Goal: Task Accomplishment & Management: Manage account settings

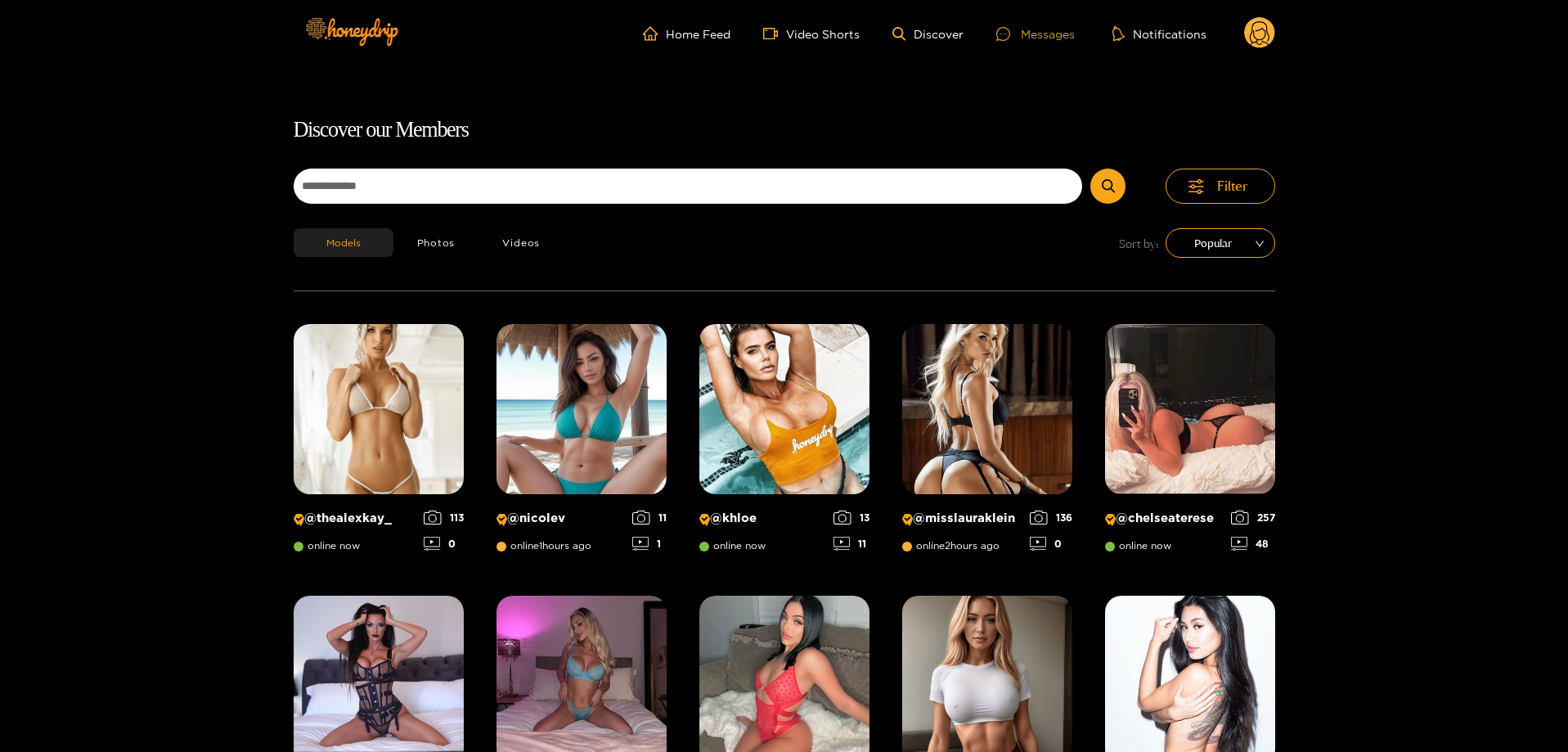
click at [1012, 40] on div at bounding box center [1008, 33] width 25 height 14
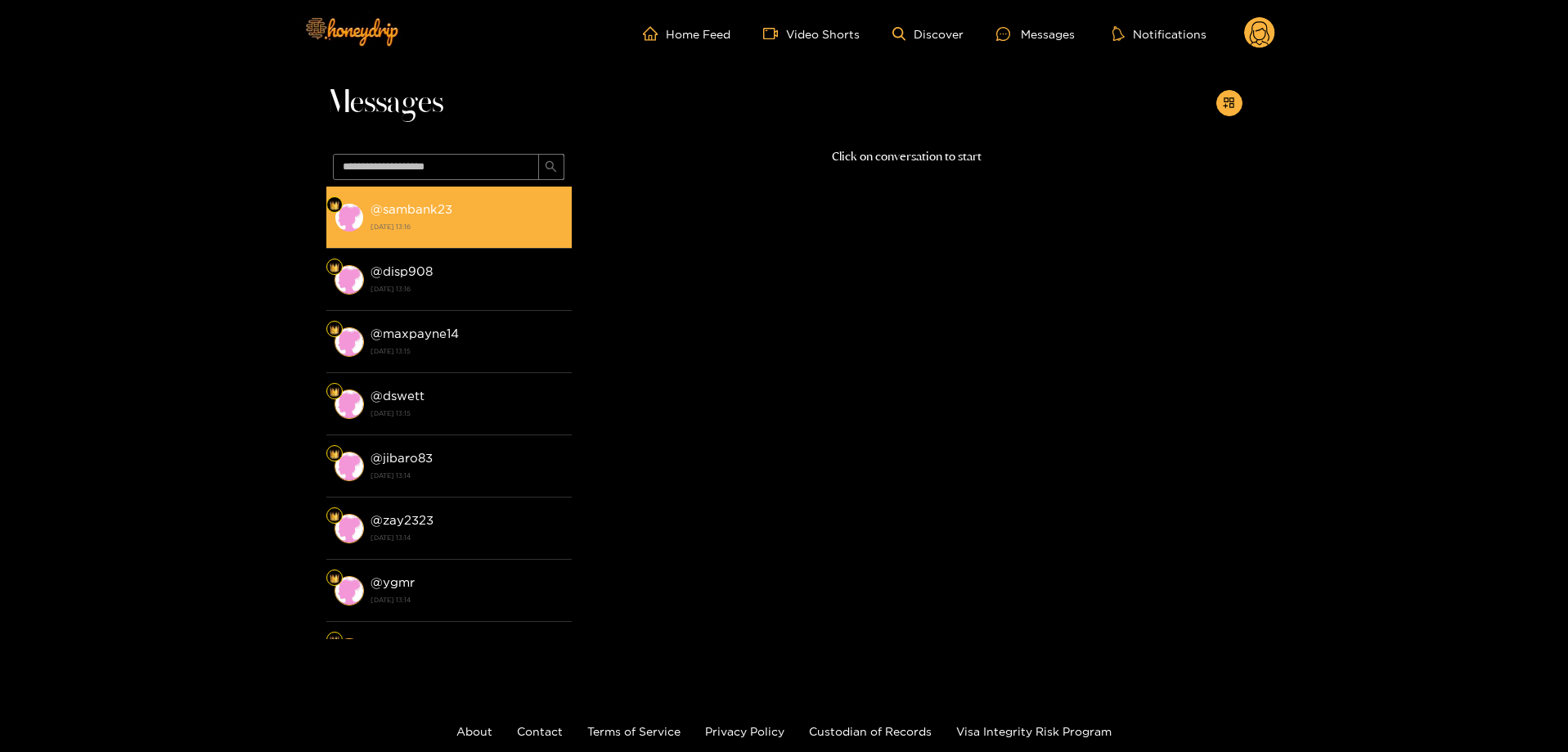
click at [493, 226] on strong "[DATE] 13:16" at bounding box center [467, 226] width 193 height 15
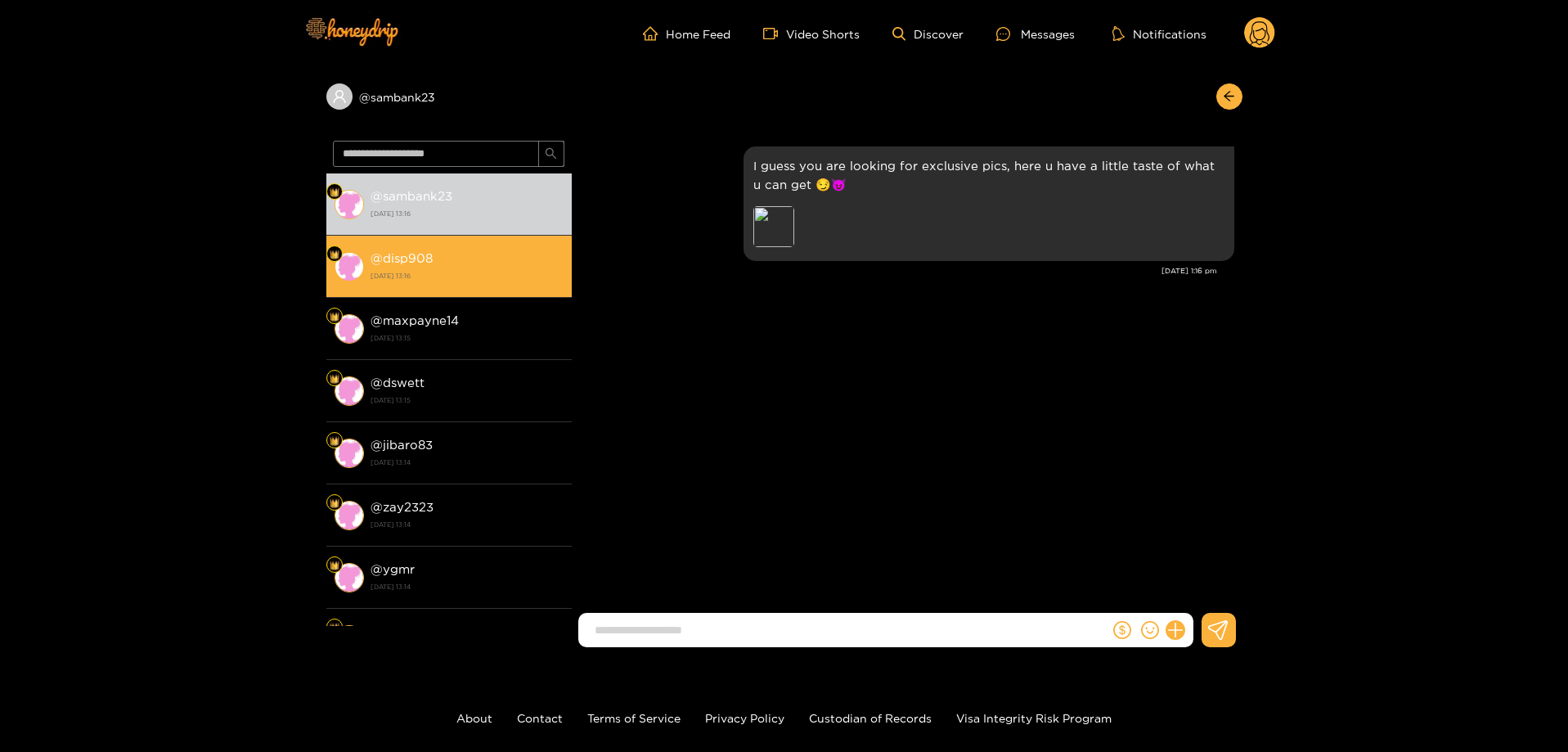
click at [475, 266] on div "@ disp908 [DATE] 13:16" at bounding box center [467, 266] width 193 height 36
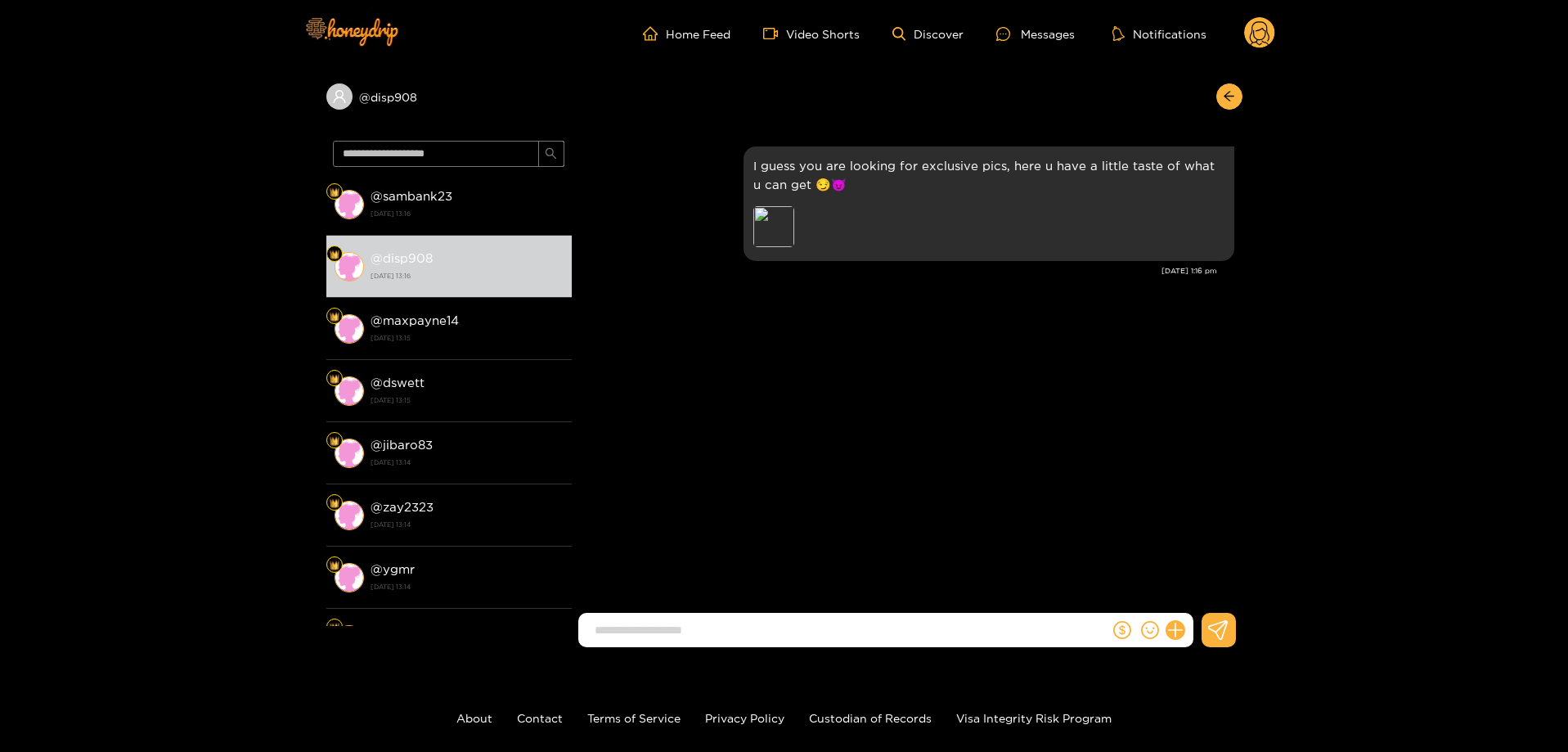
click at [1259, 25] on circle at bounding box center [1260, 32] width 31 height 31
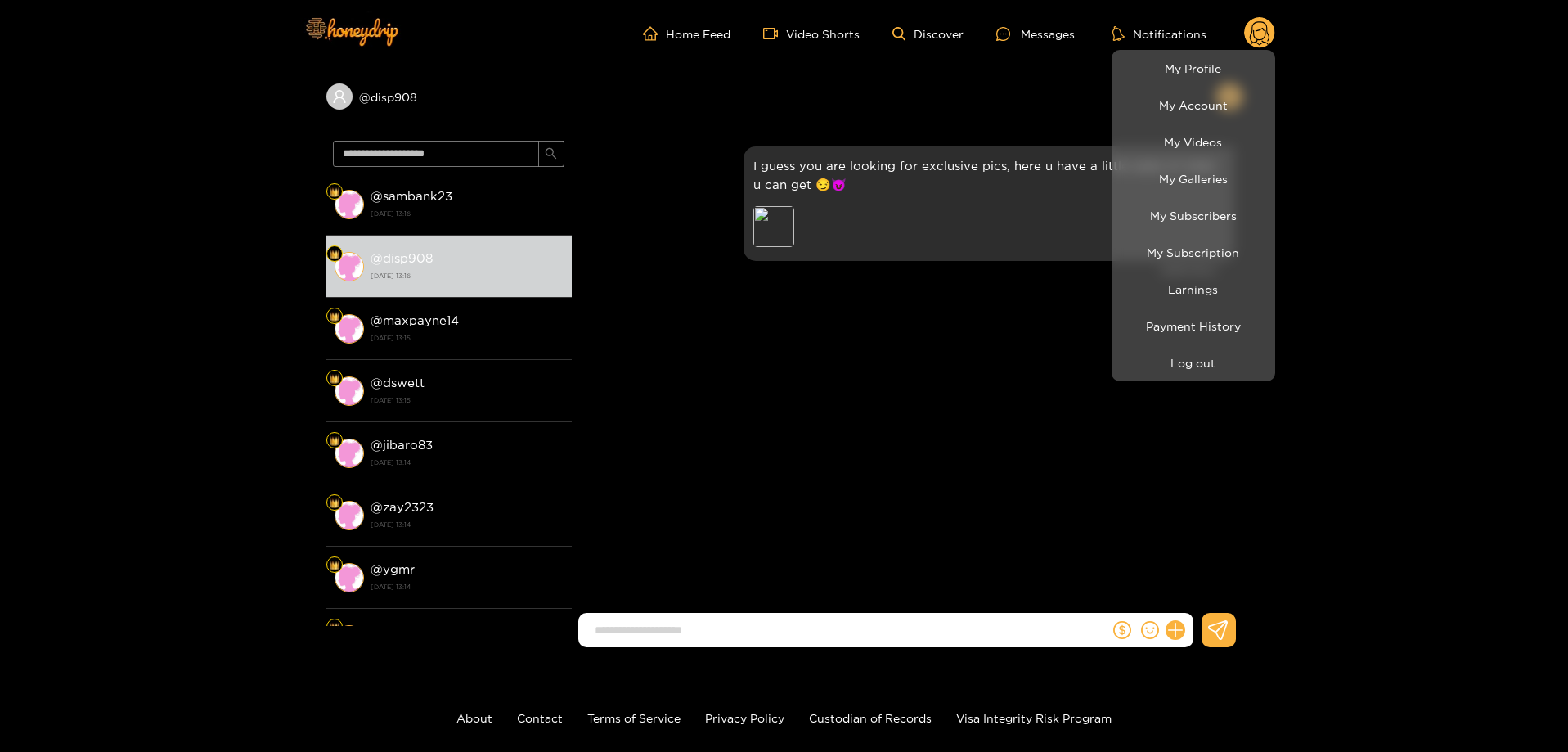
click at [1197, 304] on li "Earnings" at bounding box center [1193, 288] width 163 height 36
click at [1199, 300] on link "Earnings" at bounding box center [1193, 288] width 156 height 29
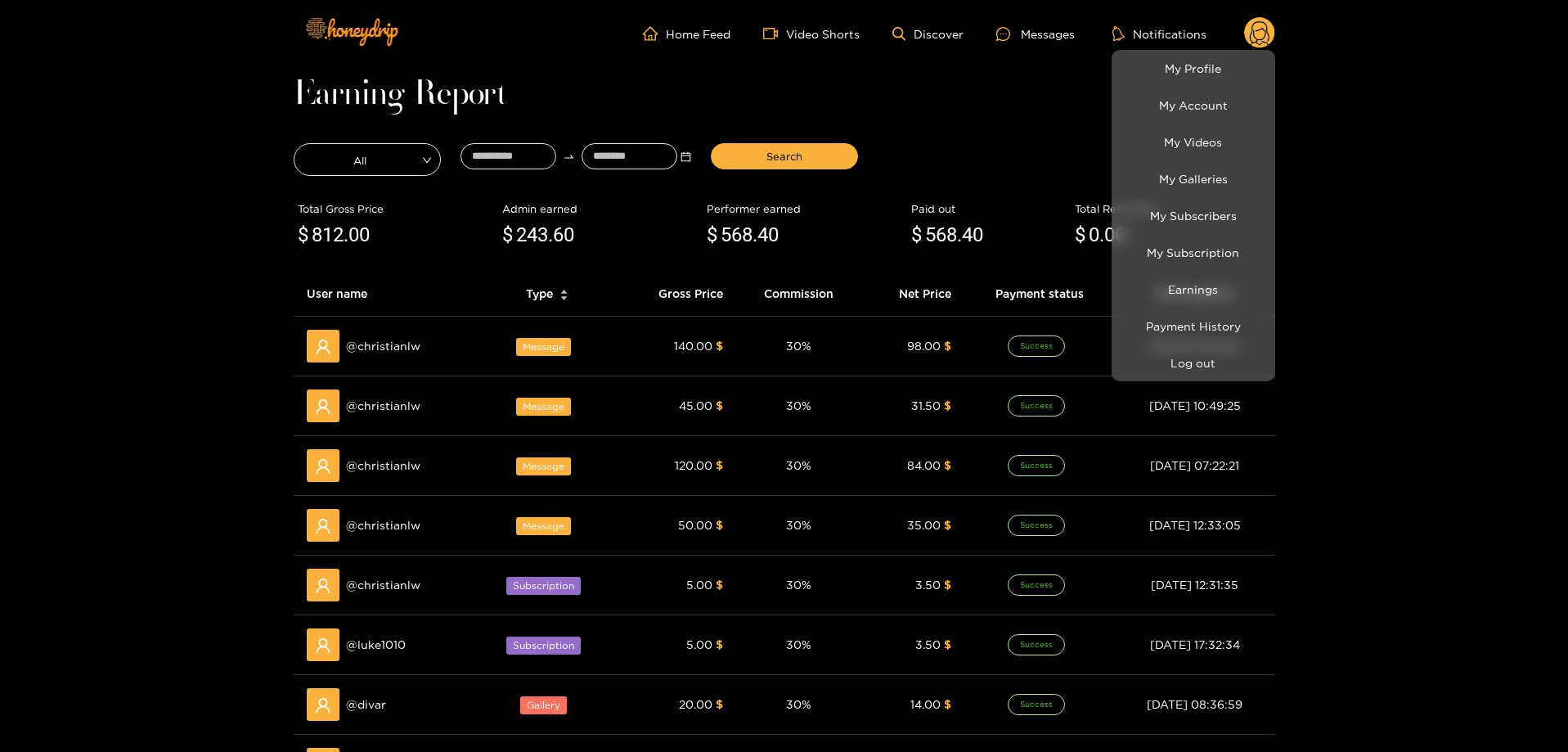
click at [173, 133] on div at bounding box center [784, 376] width 1568 height 752
